Goal: Find specific page/section: Find specific page/section

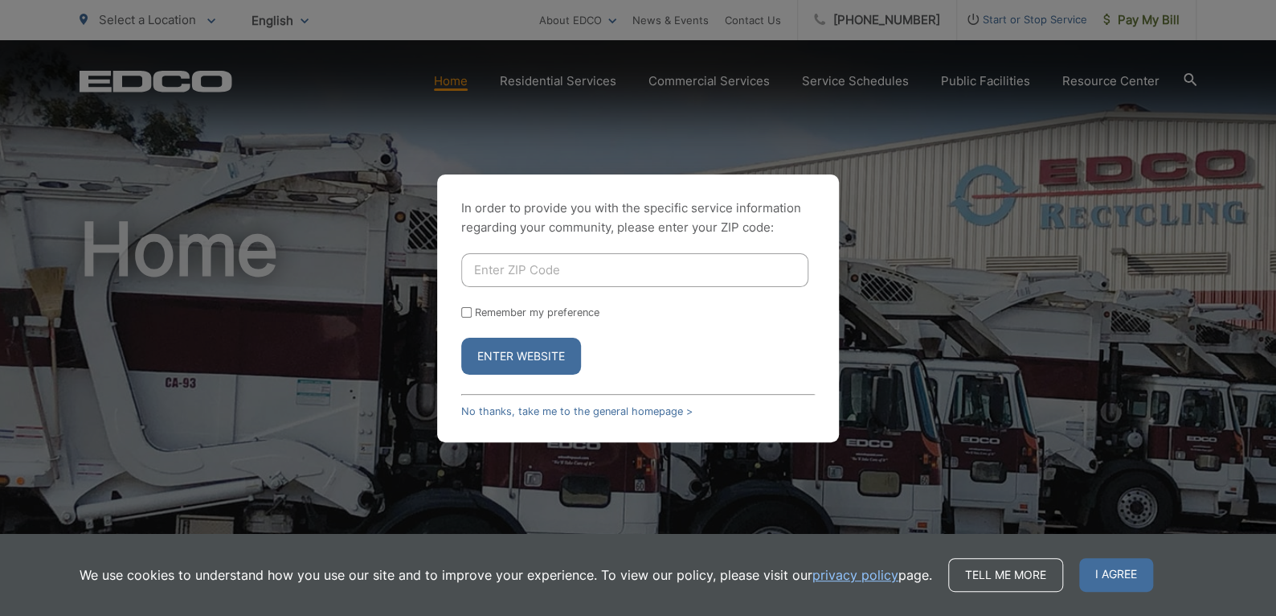
click at [510, 262] on input "Enter ZIP Code" at bounding box center [634, 270] width 347 height 34
type input "90638"
click at [518, 359] on button "Enter Website" at bounding box center [521, 356] width 120 height 37
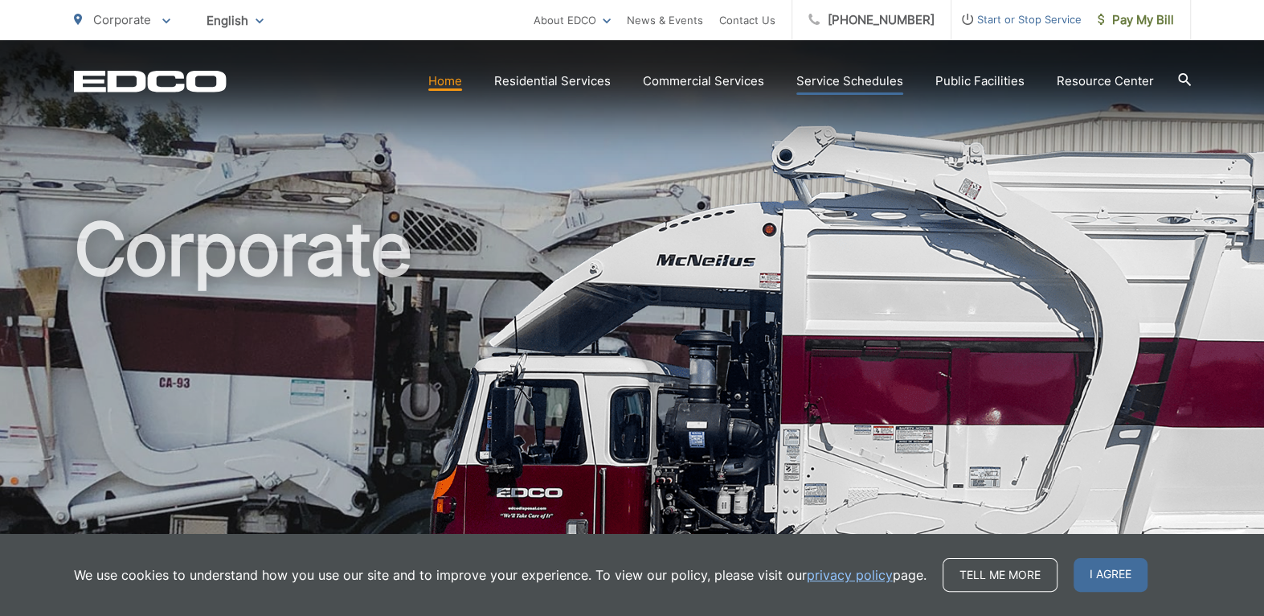
click at [866, 80] on link "Service Schedules" at bounding box center [849, 81] width 107 height 19
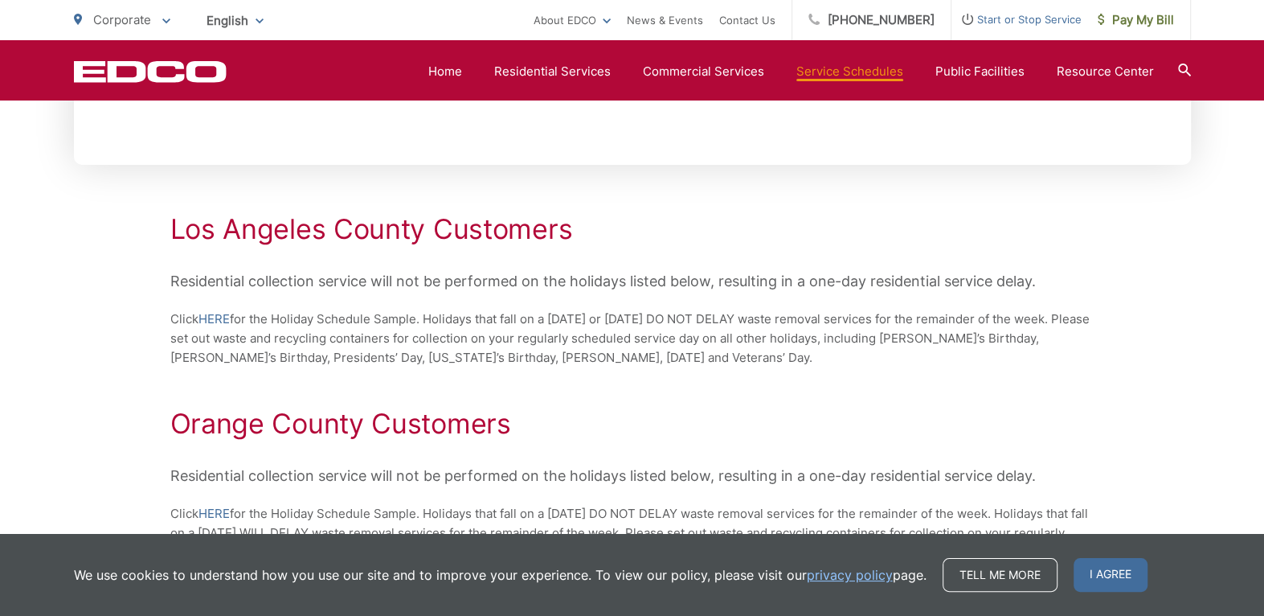
scroll to position [454, 0]
